Goal: Task Accomplishment & Management: Manage account settings

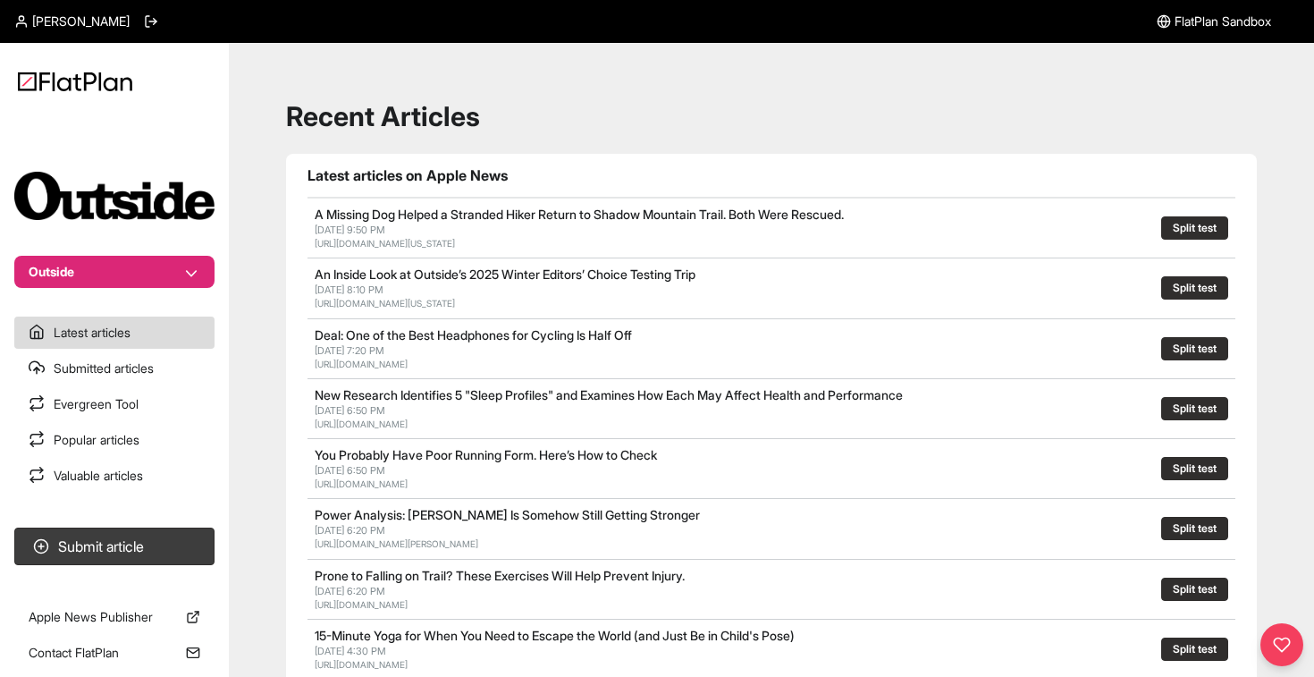
click at [165, 257] on button "Outside" at bounding box center [114, 272] width 200 height 32
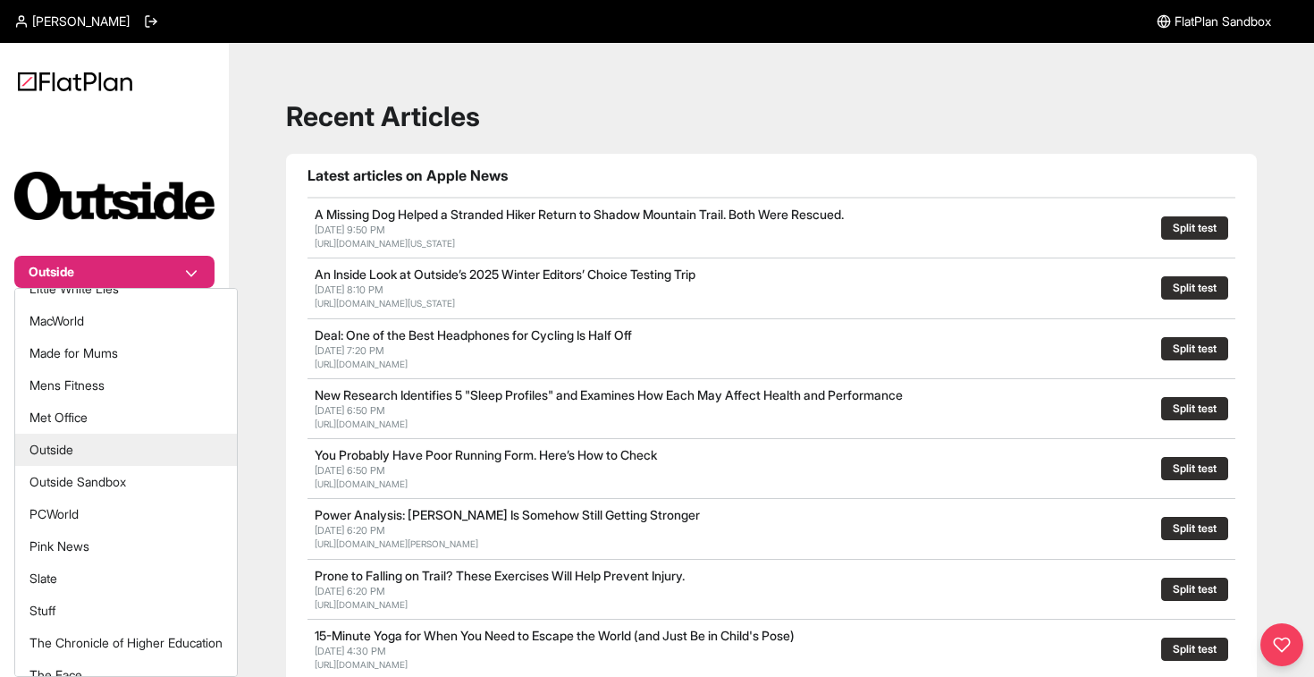
scroll to position [525, 0]
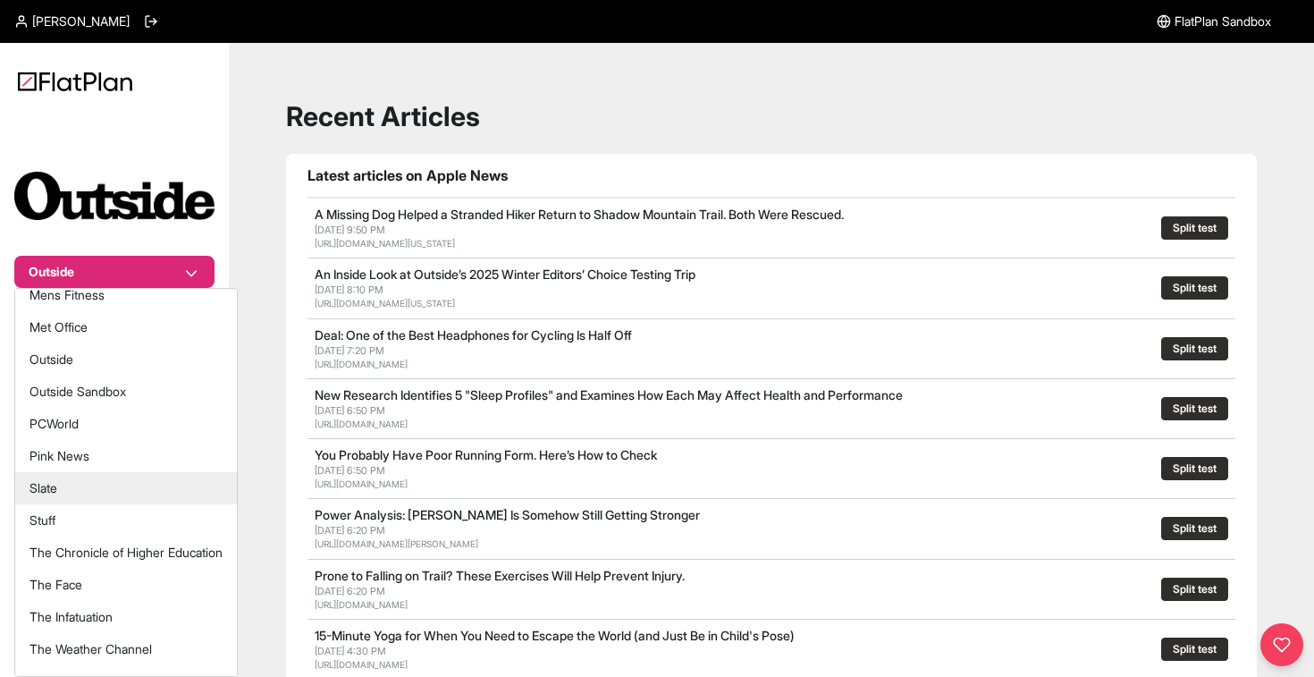
click at [125, 475] on button "Slate" at bounding box center [126, 488] width 222 height 32
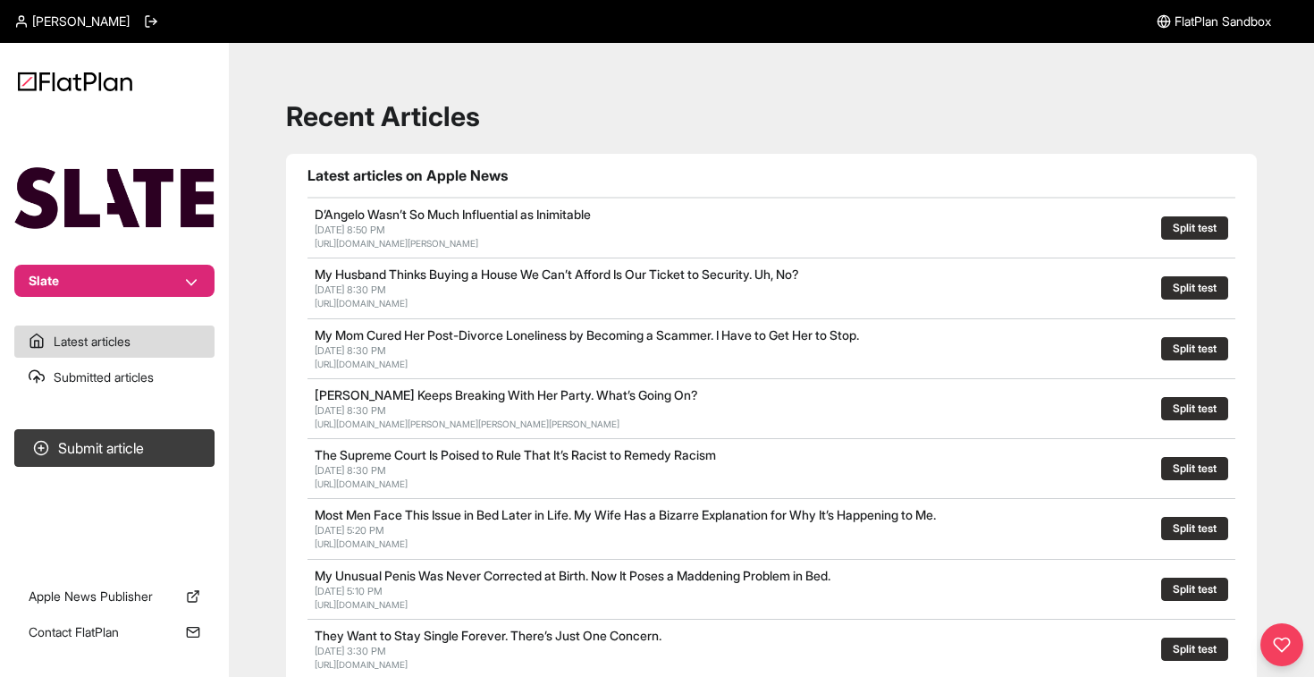
click at [82, 19] on span "[PERSON_NAME]" at bounding box center [80, 22] width 97 height 18
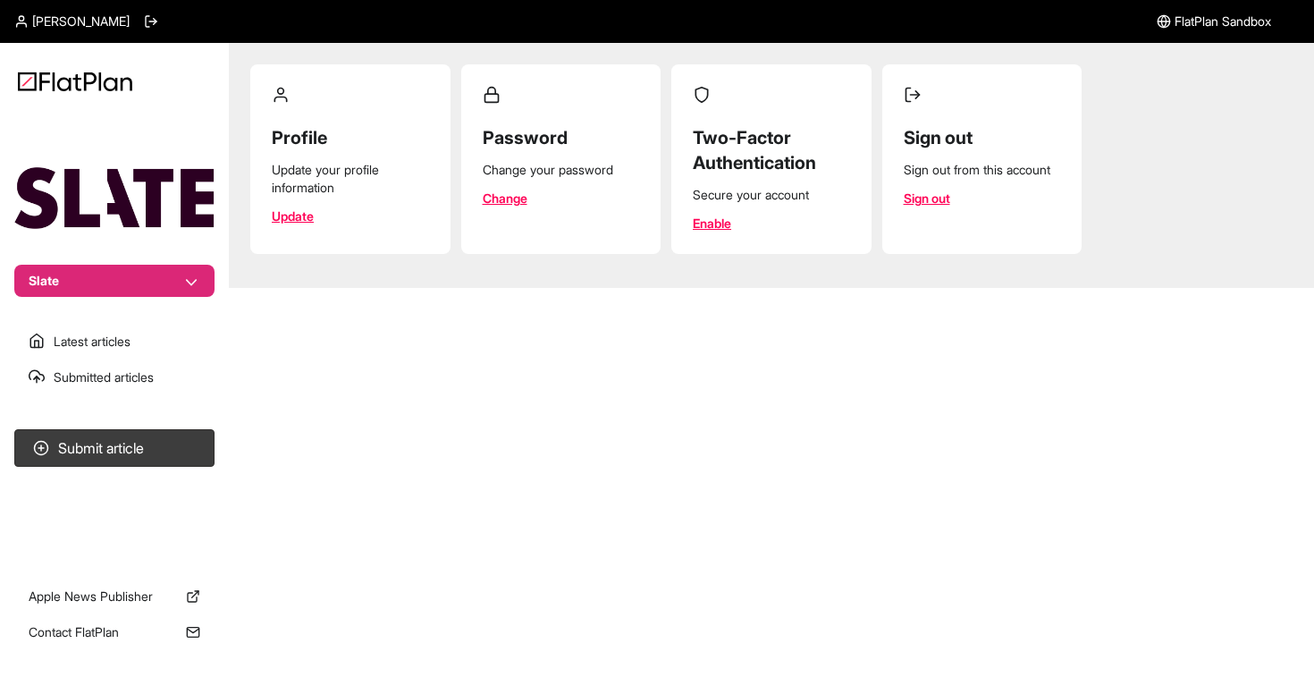
click at [342, 220] on section "Profile Update your profile information Update" at bounding box center [350, 158] width 200 height 189
click at [419, 336] on div "Sam Russell FlatPlan Sandbox Slate Latest articles Submitted articles Submit ar…" at bounding box center [657, 338] width 1314 height 677
